Goal: Find specific page/section: Find specific page/section

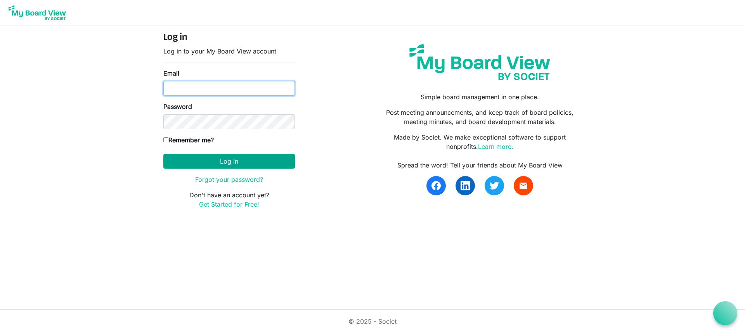
type input "[EMAIL_ADDRESS][DOMAIN_NAME]"
click at [249, 167] on button "Log in" at bounding box center [228, 161] width 131 height 15
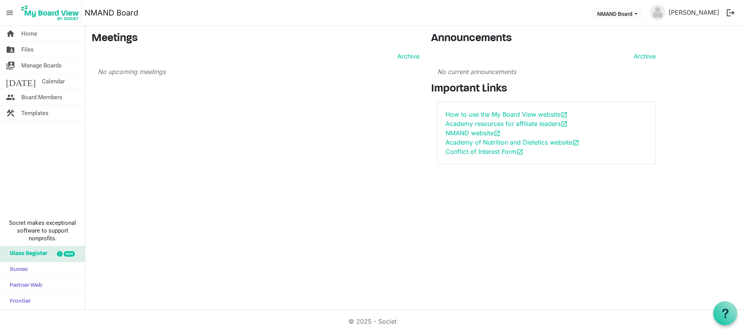
click at [298, 235] on div "home Home folder_shared Files switch_account Manage Boards today Calendar peopl…" at bounding box center [372, 168] width 745 height 284
click at [38, 43] on link "folder_shared Files" at bounding box center [42, 50] width 85 height 16
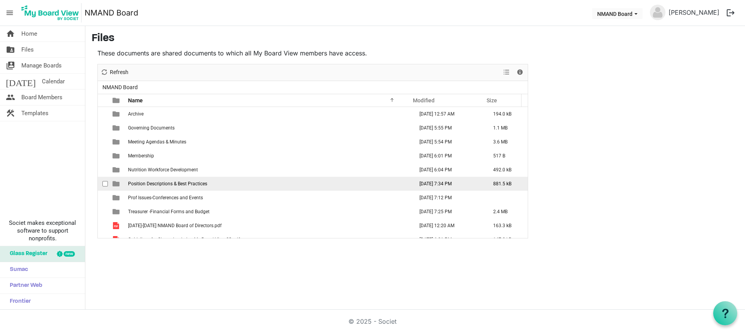
click at [169, 182] on span "Position Descriptions & Best Practices" at bounding box center [167, 183] width 79 height 5
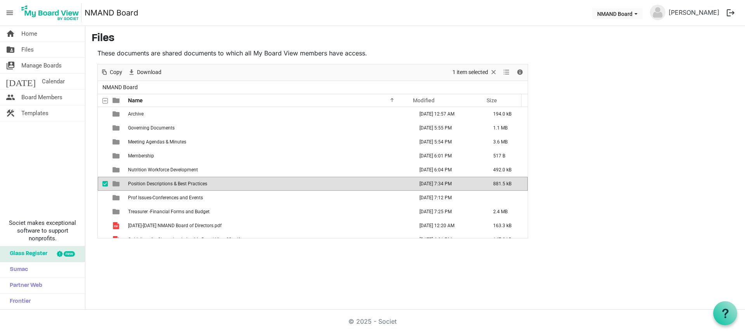
click at [169, 182] on span "Position Descriptions & Best Practices" at bounding box center [167, 183] width 79 height 5
